Goal: Book appointment/travel/reservation

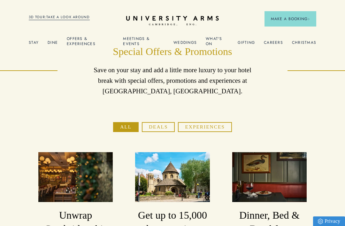
click at [81, 42] on link "Offers & Experiences" at bounding box center [90, 42] width 47 height 13
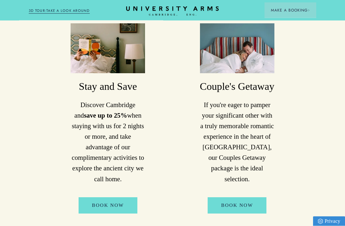
scroll to position [369, 0]
click at [112, 197] on link "Book Now" at bounding box center [108, 205] width 59 height 16
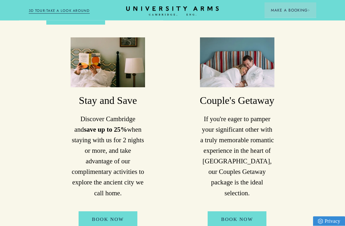
scroll to position [355, 0]
click at [125, 211] on link "Book Now" at bounding box center [108, 219] width 59 height 16
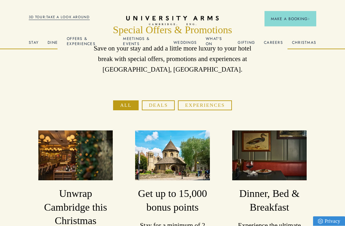
scroll to position [0, 0]
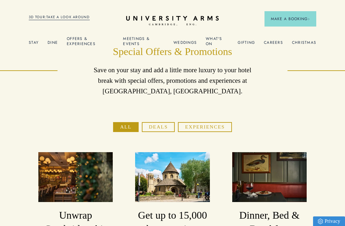
click at [296, 20] on span "Make a Booking" at bounding box center [290, 19] width 39 height 6
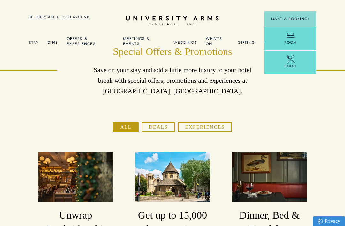
click at [300, 43] on link "Room" at bounding box center [291, 39] width 52 height 24
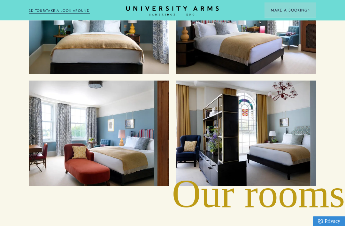
scroll to position [728, 0]
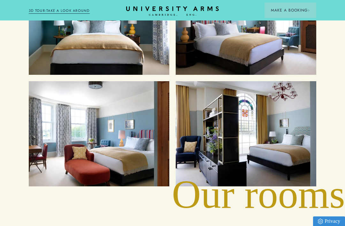
click at [286, 145] on div "Suites" at bounding box center [246, 134] width 128 height 92
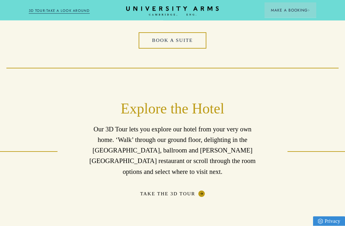
scroll to position [1362, 0]
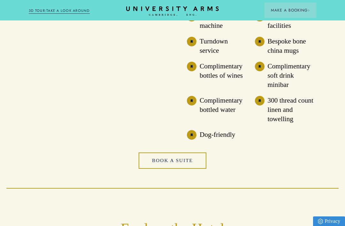
click at [195, 158] on link "Book a Suite" at bounding box center [173, 160] width 68 height 16
